Goal: Transaction & Acquisition: Book appointment/travel/reservation

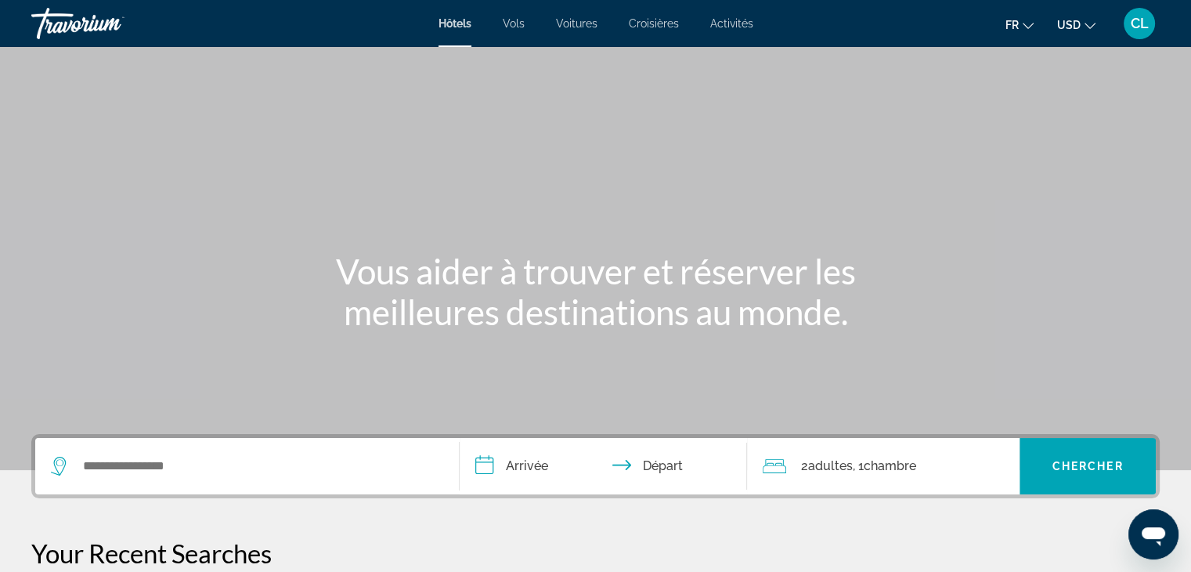
click at [507, 25] on span "Vols" at bounding box center [514, 23] width 22 height 13
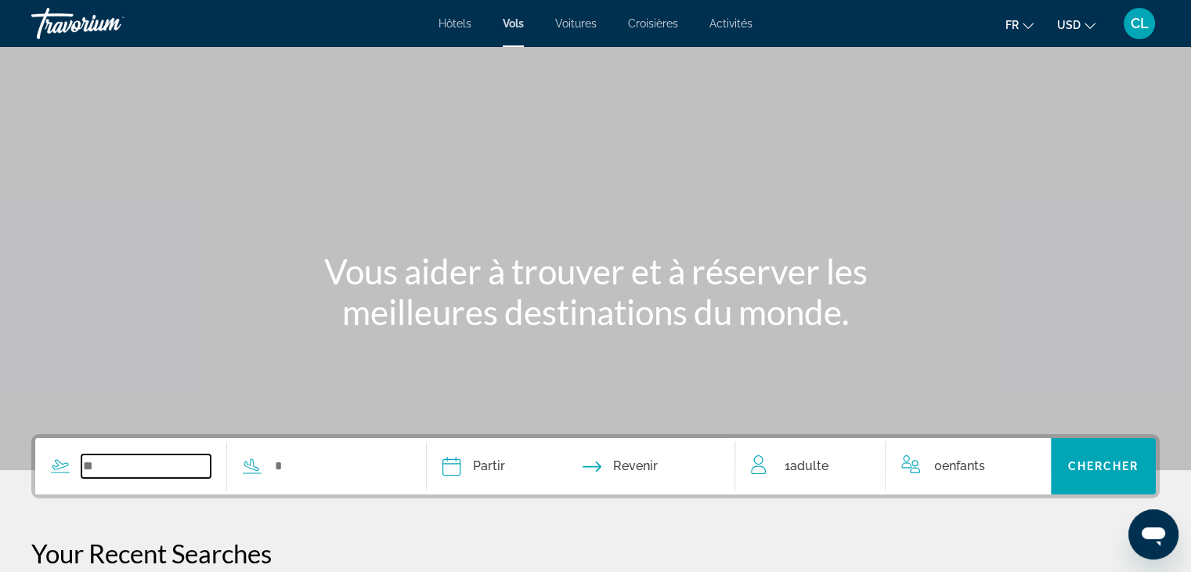
click at [135, 459] on input "Search widget" at bounding box center [145, 465] width 129 height 23
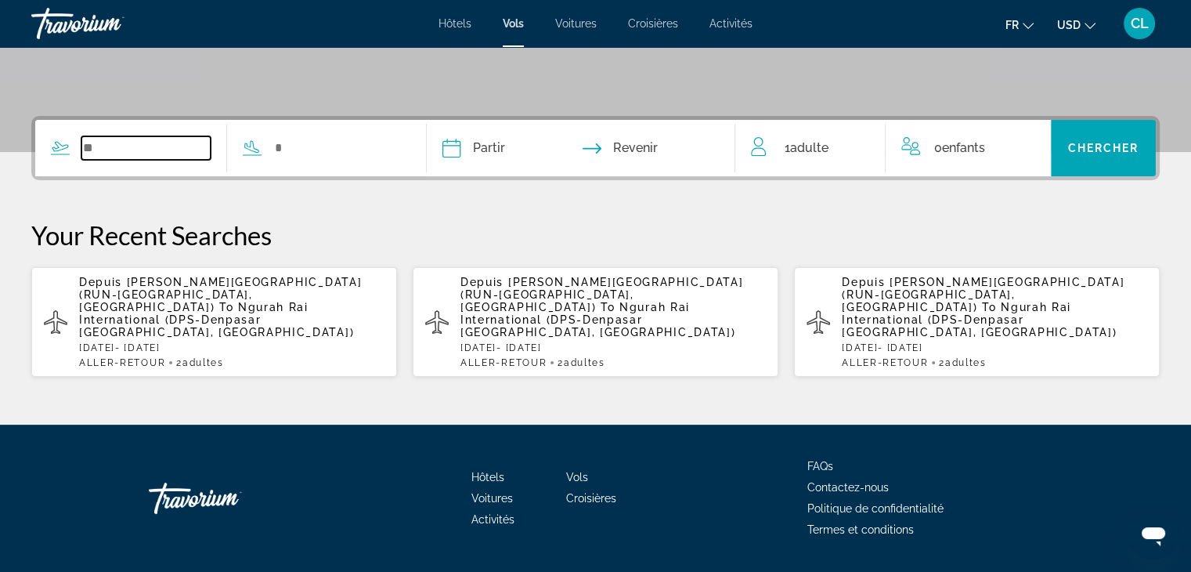
scroll to position [337, 0]
